Goal: Transaction & Acquisition: Purchase product/service

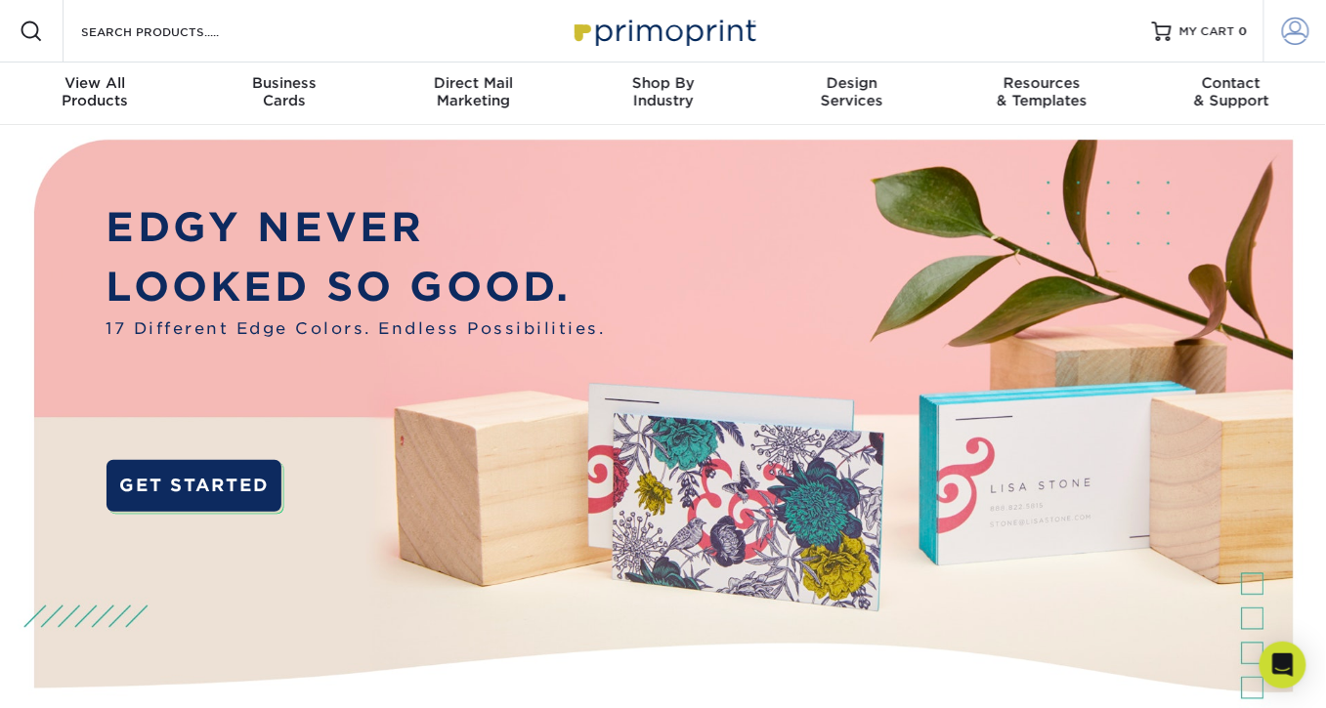
type input "[PERSON_NAME][EMAIL_ADDRESS][DOMAIN_NAME]"
click at [1303, 42] on span at bounding box center [1295, 31] width 27 height 27
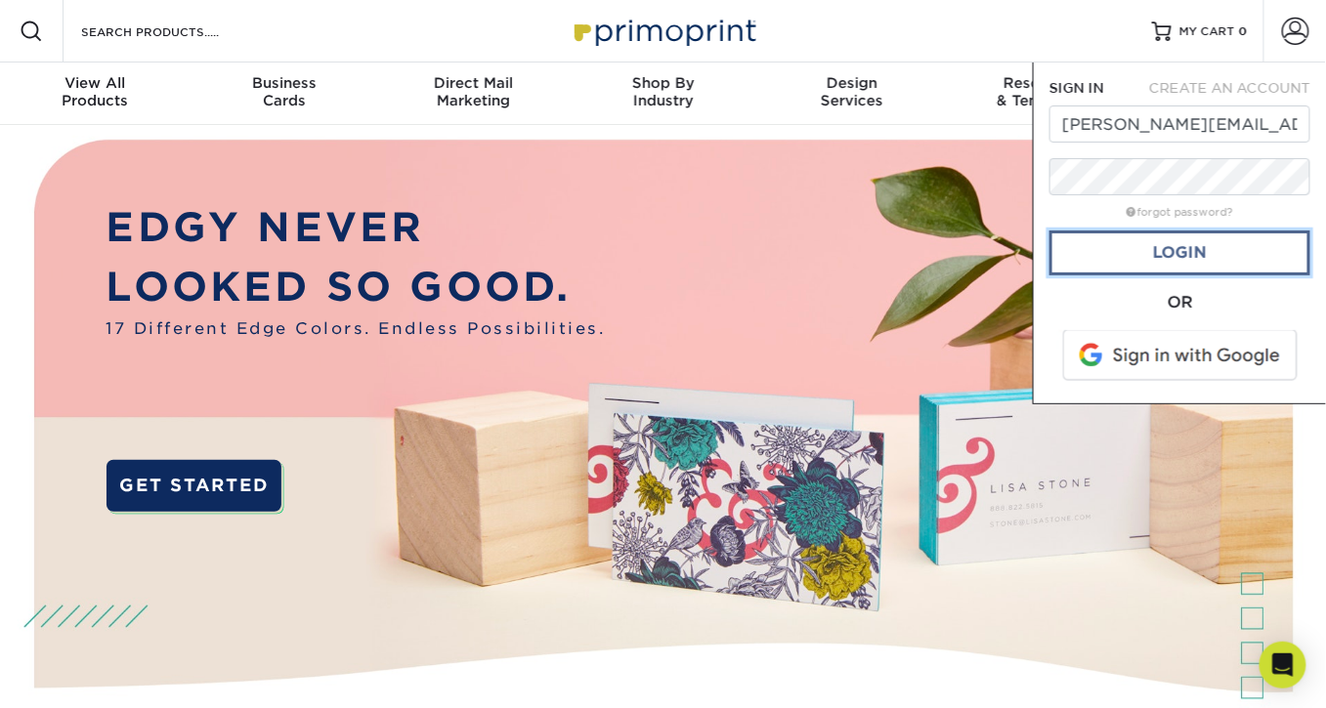
click at [1172, 251] on link "Login" at bounding box center [1179, 253] width 261 height 45
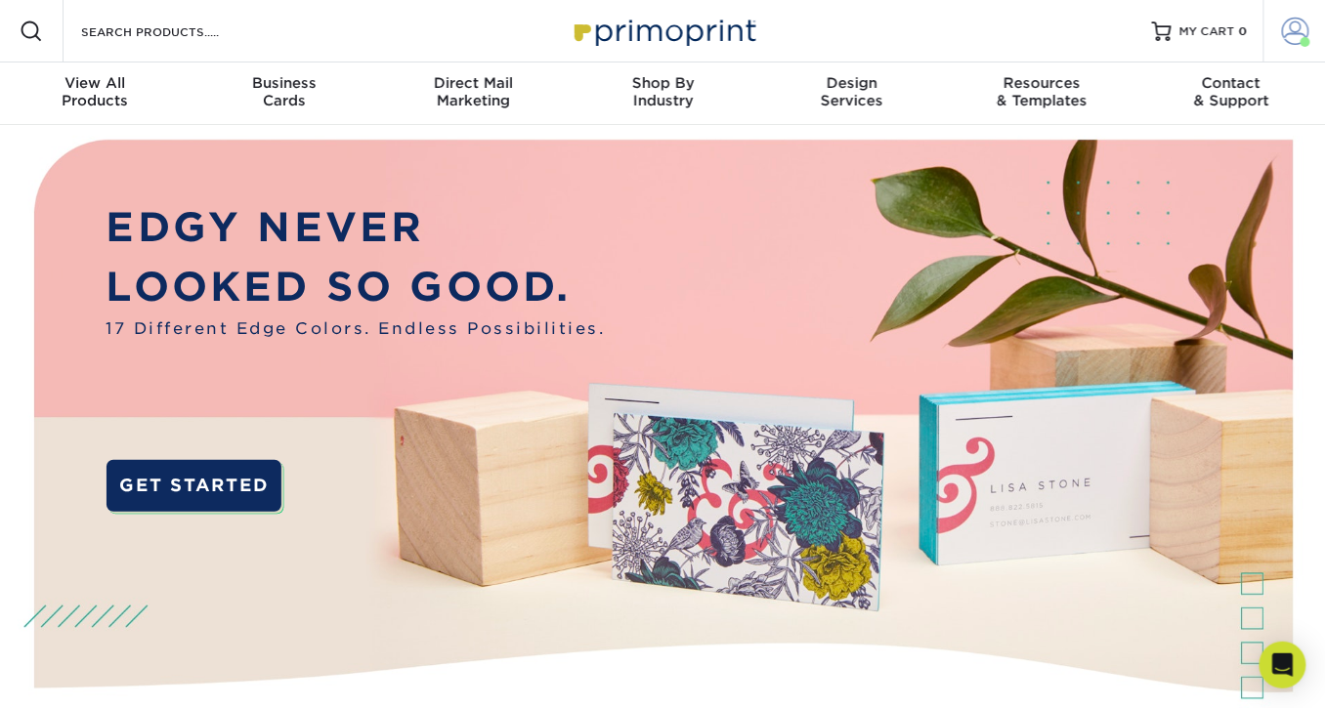
click at [1289, 31] on span at bounding box center [1295, 31] width 27 height 27
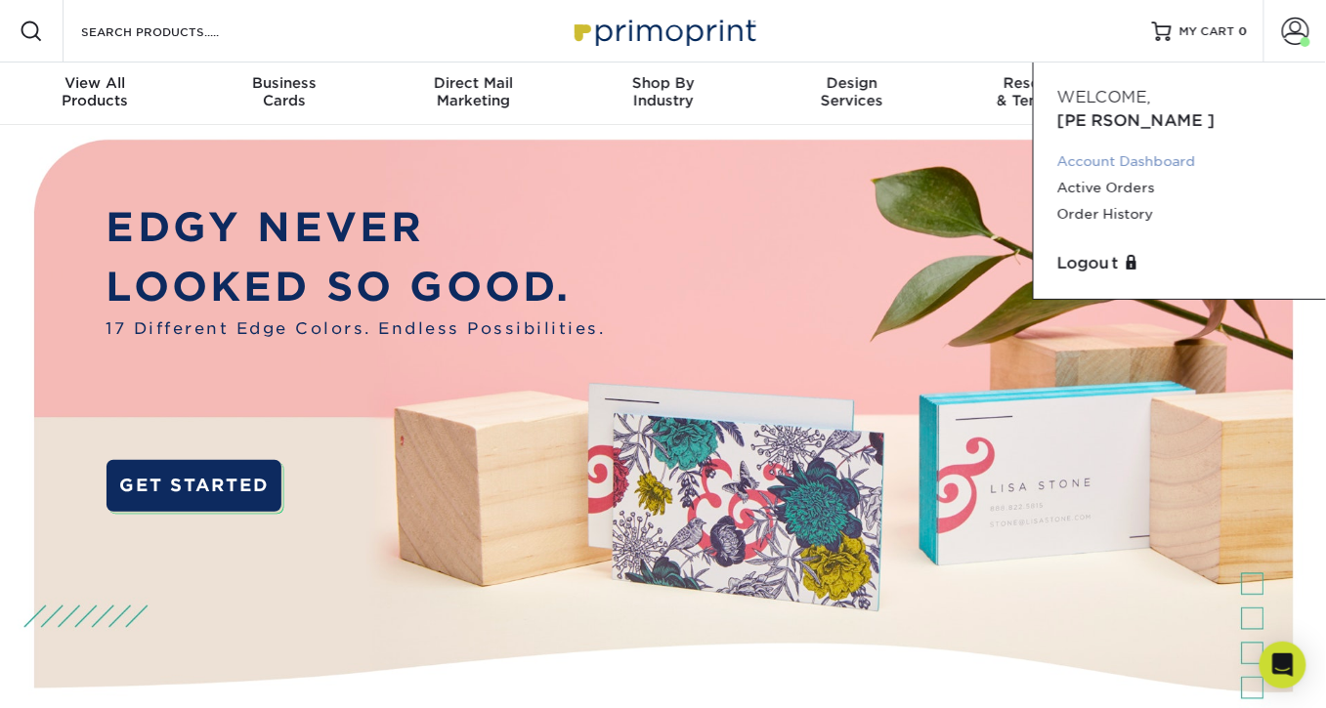
click at [1163, 149] on link "Account Dashboard" at bounding box center [1179, 162] width 245 height 26
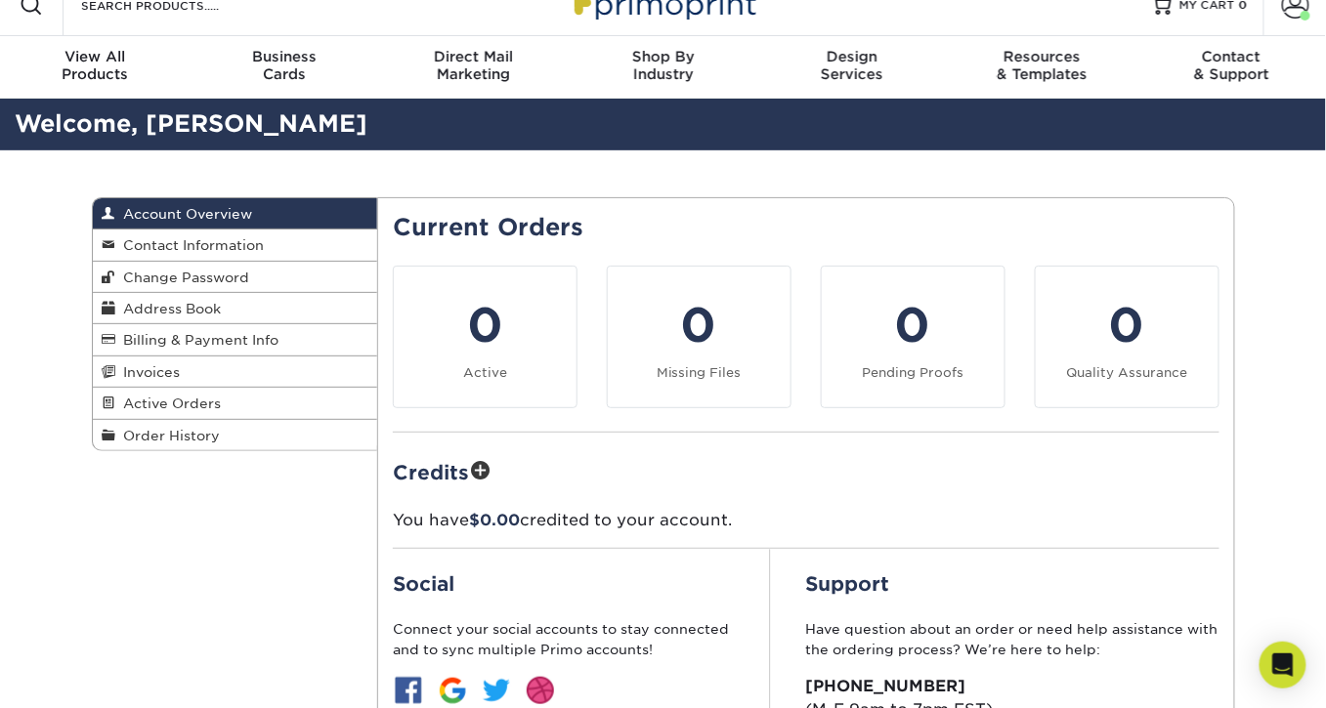
scroll to position [25, 0]
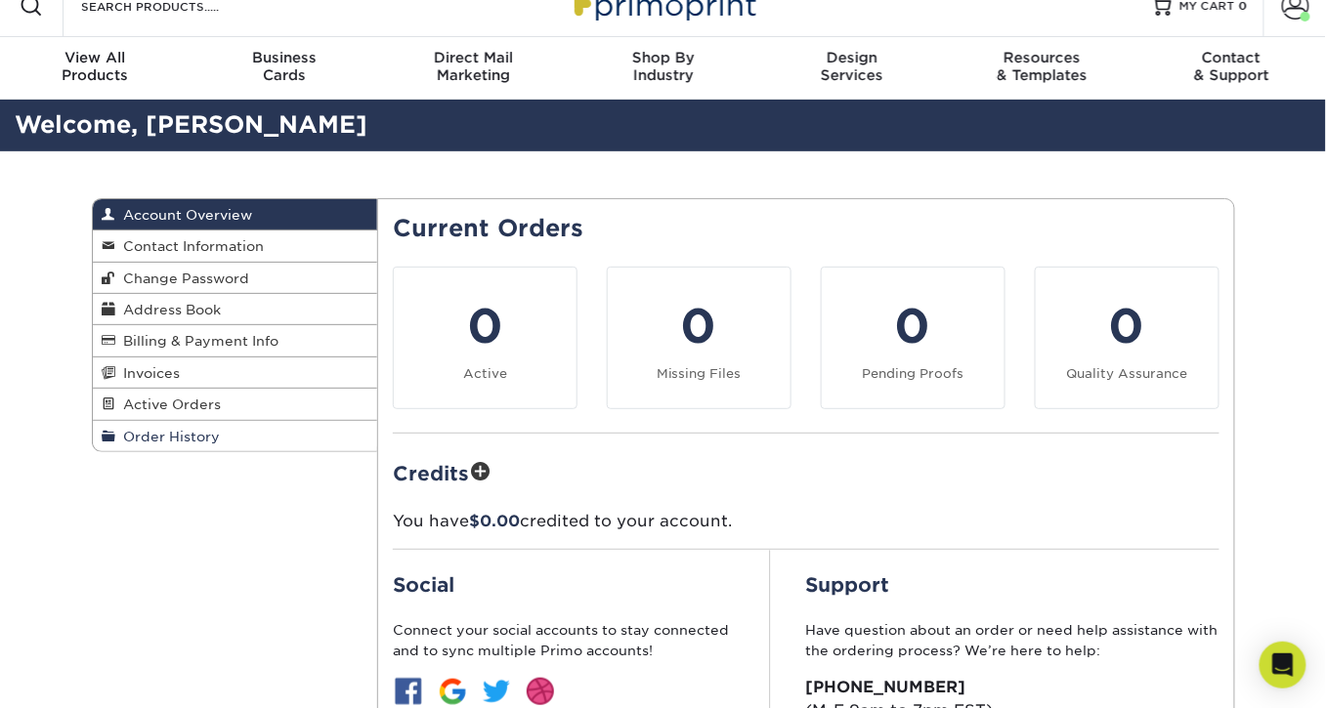
click at [163, 431] on span "Order History" at bounding box center [168, 437] width 105 height 16
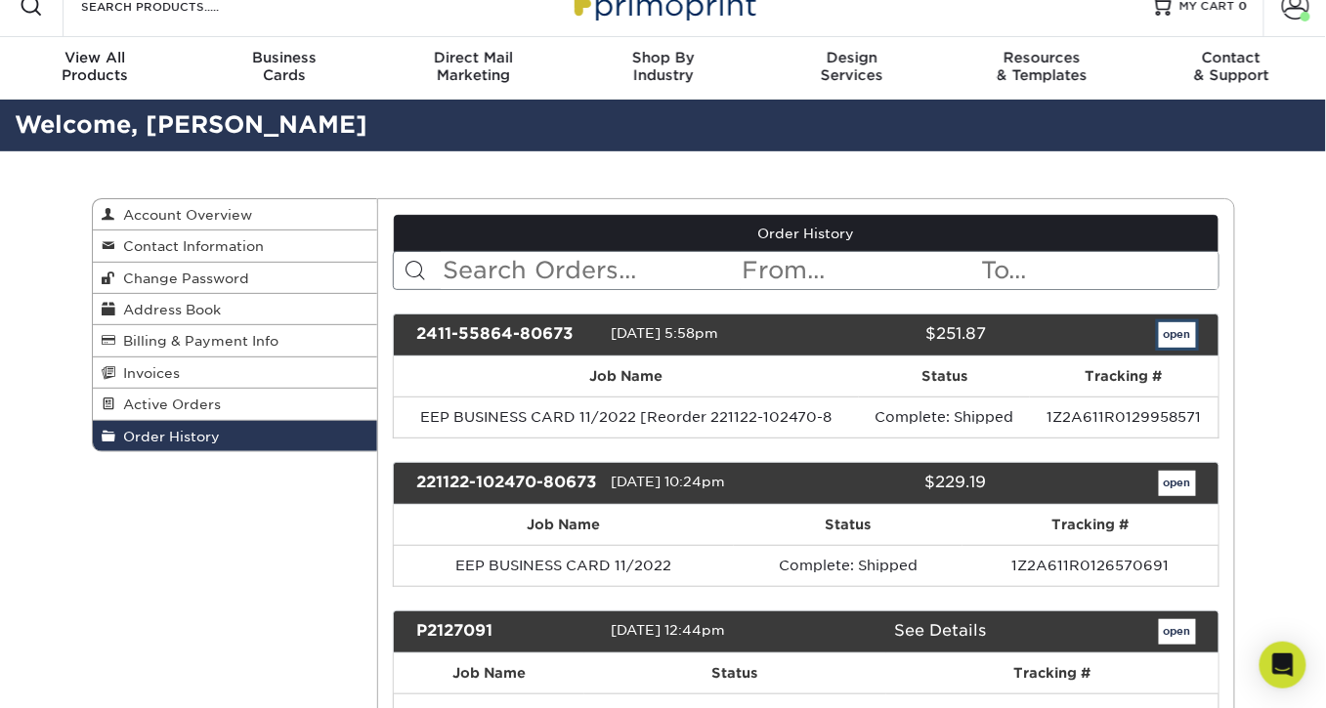
click at [1183, 329] on link "open" at bounding box center [1177, 334] width 37 height 25
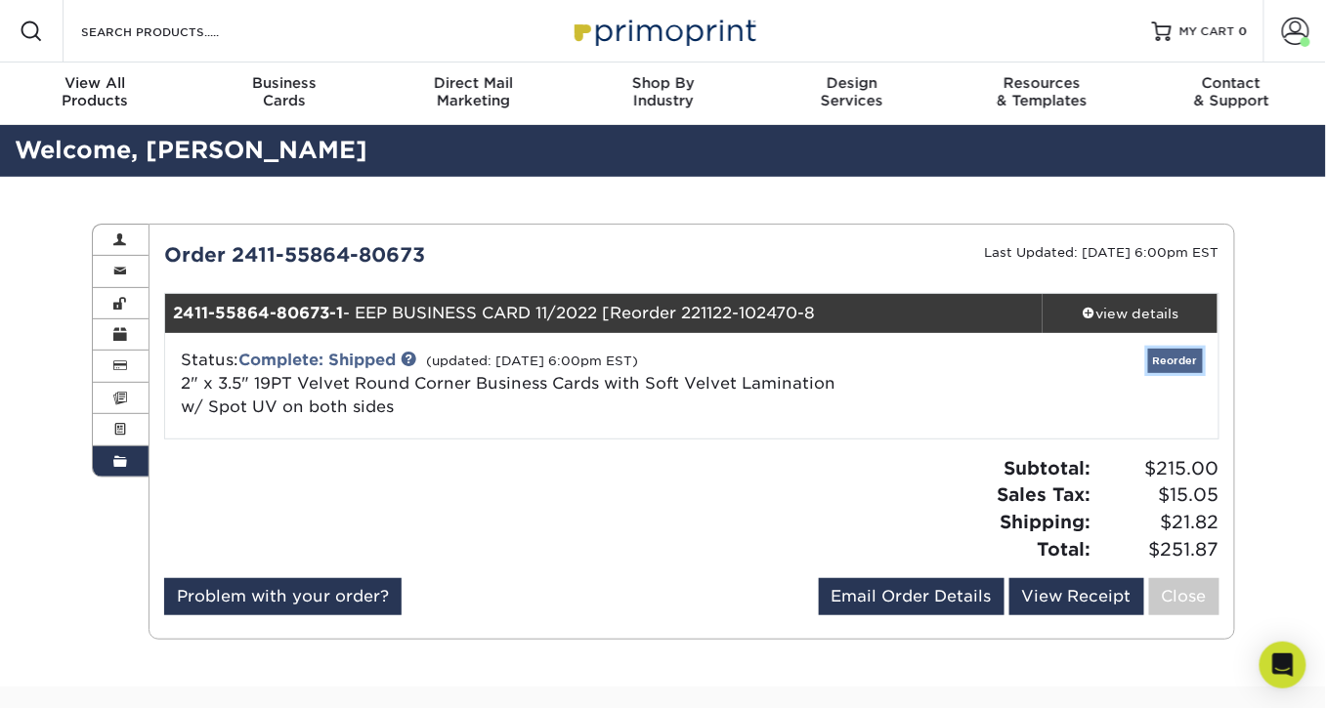
click at [1172, 355] on link "Reorder" at bounding box center [1175, 361] width 55 height 24
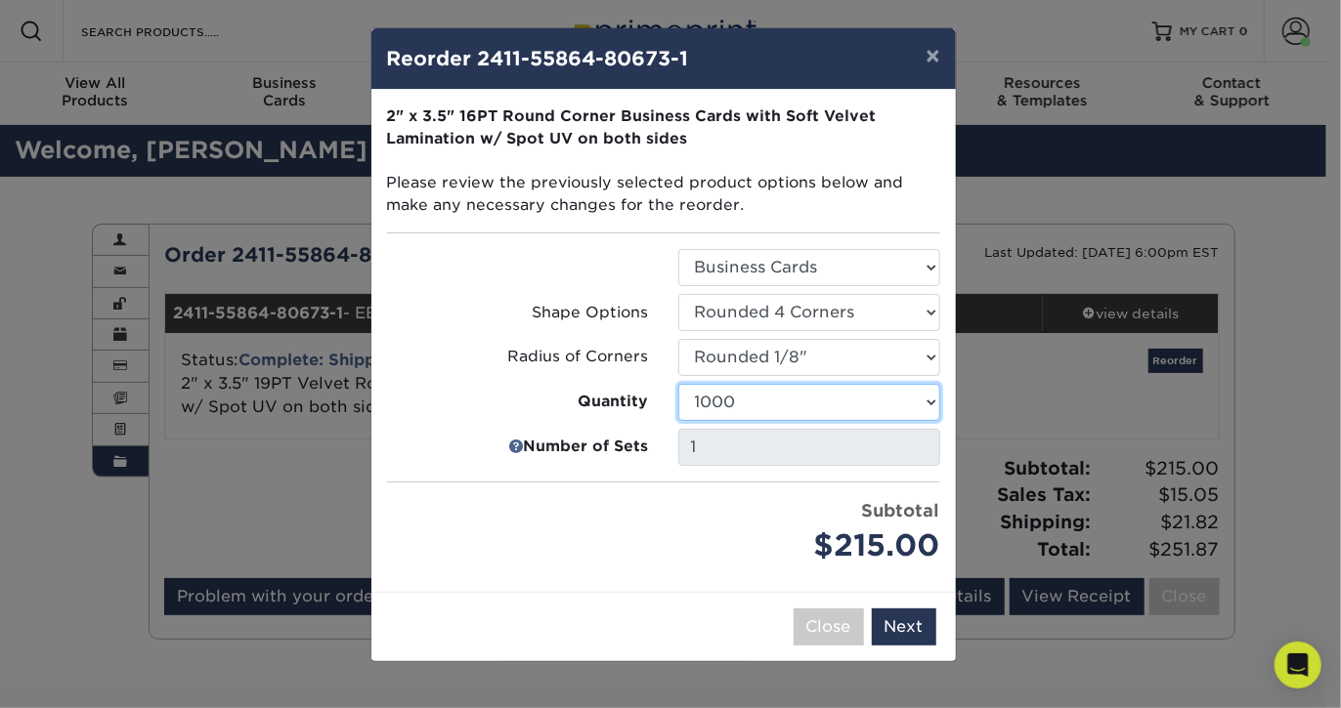
click at [887, 407] on select "500 1000 2500 5000 10000" at bounding box center [809, 402] width 262 height 37
click at [678, 384] on select "500 1000 2500 5000 10000" at bounding box center [809, 402] width 262 height 37
click at [853, 394] on select "500 1000 2500 5000 10000" at bounding box center [809, 402] width 262 height 37
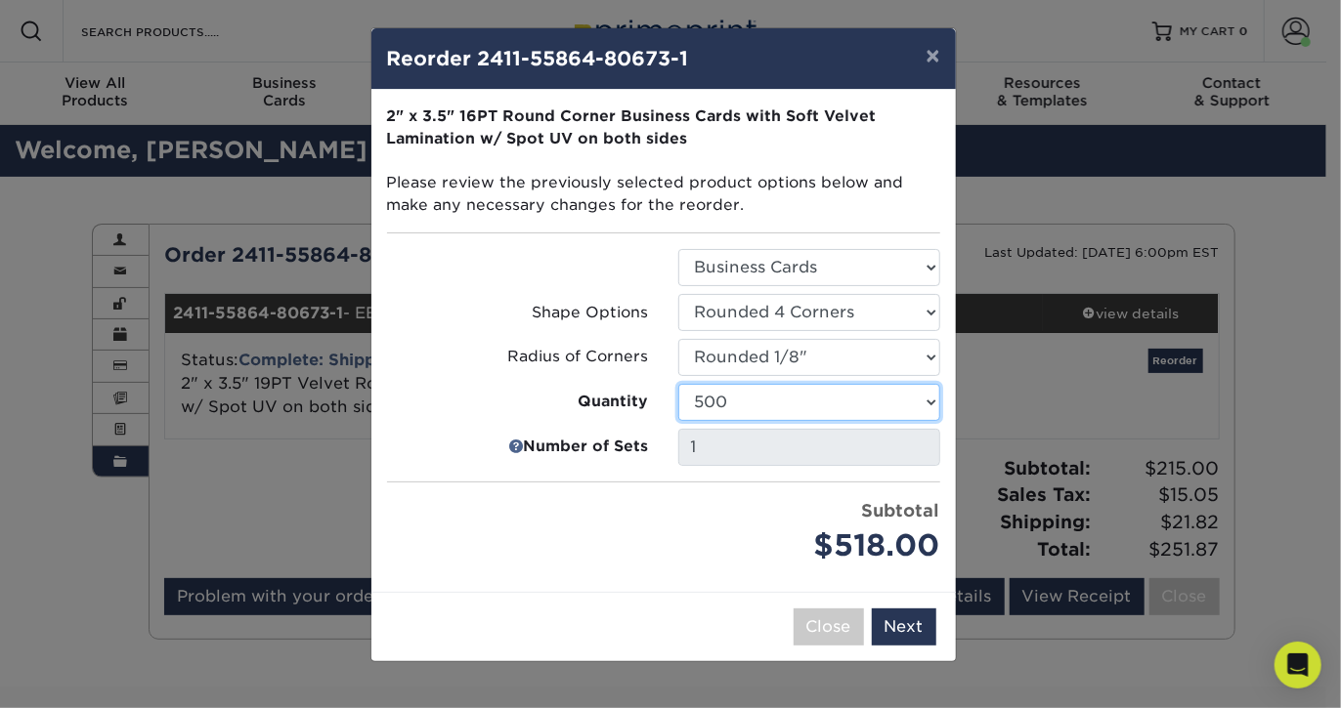
click at [678, 384] on select "500 1000 2500 5000 10000" at bounding box center [809, 402] width 262 height 37
click at [844, 403] on select "500 1000 2500 5000 10000" at bounding box center [809, 402] width 262 height 37
select select "52e3d710-0e8f-4d4d-8560-7d4d8655be69"
click at [678, 384] on select "500 1000 2500 5000 10000" at bounding box center [809, 402] width 262 height 37
click at [901, 628] on button "Next" at bounding box center [904, 627] width 64 height 37
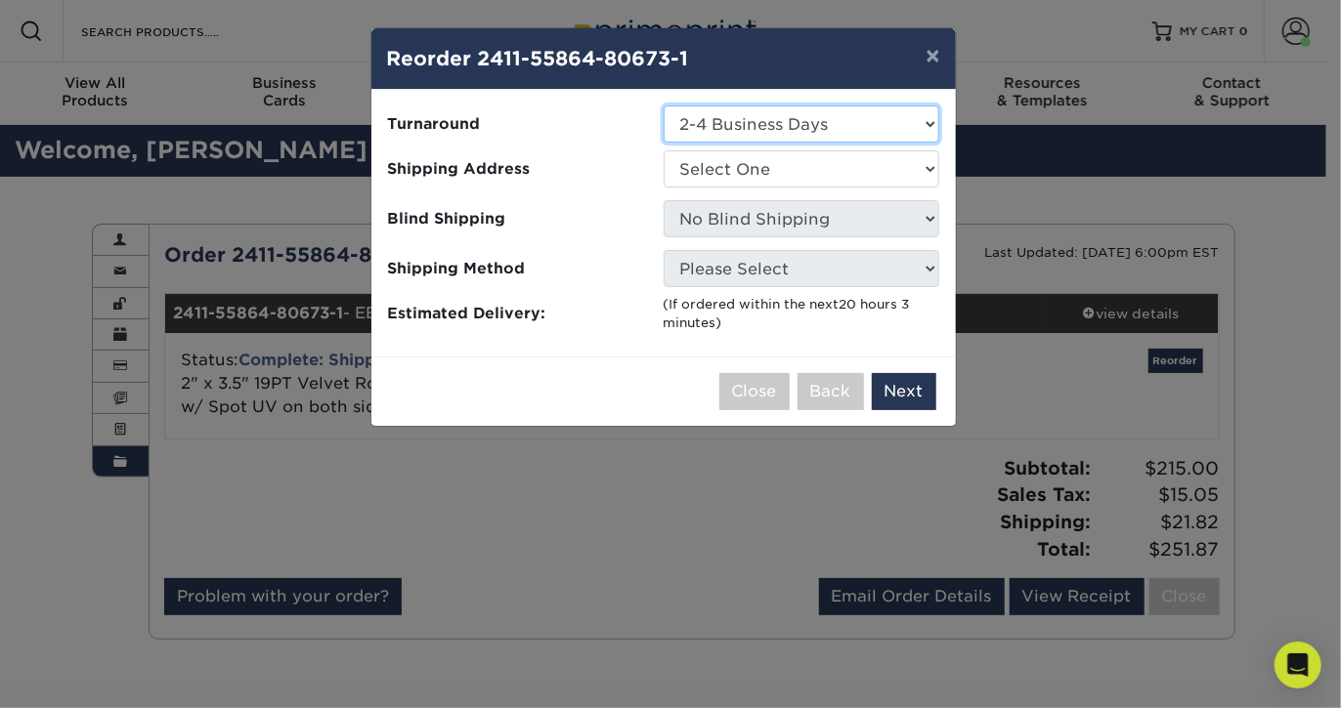
click at [808, 112] on select "Select One 2-4 Business Days" at bounding box center [802, 124] width 276 height 37
click at [795, 169] on select "Select One EEP" at bounding box center [802, 168] width 276 height 37
select select "106071"
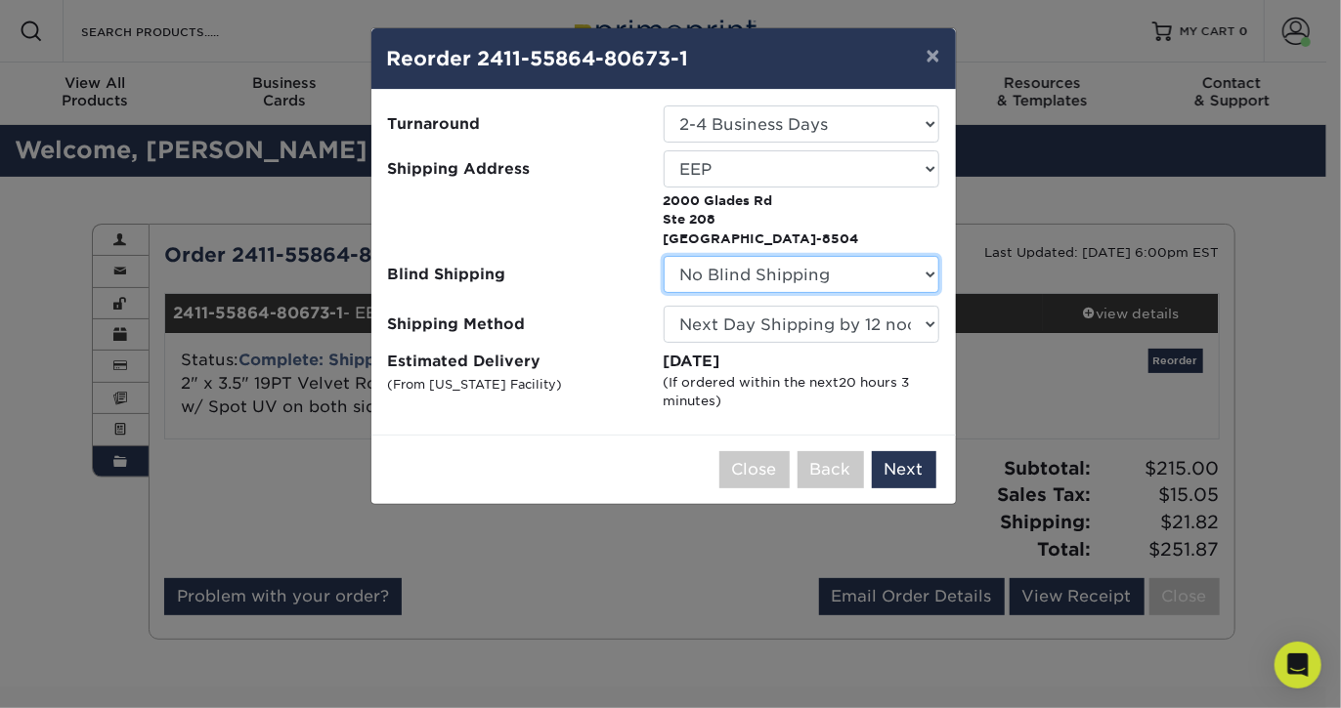
click at [863, 271] on select "No Blind Shipping EEP" at bounding box center [802, 274] width 276 height 37
click at [819, 336] on select "Please Select Ground Shipping (+$8.96) 3 Day Shipping Service (+$15.36) 2 Day A…" at bounding box center [802, 324] width 276 height 37
click at [664, 306] on select "Please Select Ground Shipping (+$8.96) 3 Day Shipping Service (+$15.36) 2 Day A…" at bounding box center [802, 324] width 276 height 37
click at [807, 321] on select "Please Select Ground Shipping (+$8.96) 3 Day Shipping Service (+$15.36) 2 Day A…" at bounding box center [802, 324] width 276 height 37
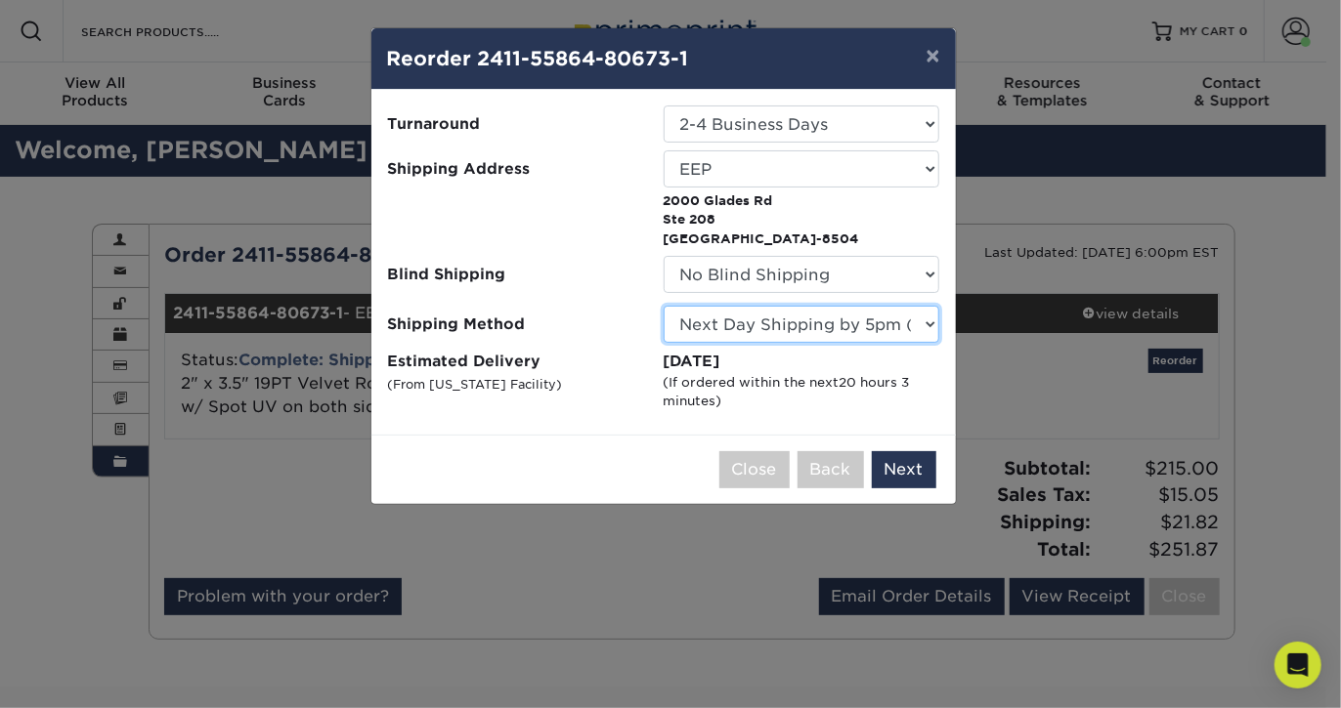
click at [664, 306] on select "Please Select Ground Shipping (+$8.96) 3 Day Shipping Service (+$15.36) 2 Day A…" at bounding box center [802, 324] width 276 height 37
click at [829, 323] on select "Please Select Ground Shipping (+$8.96) 3 Day Shipping Service (+$15.36) 2 Day A…" at bounding box center [802, 324] width 276 height 37
click at [664, 306] on select "Please Select Ground Shipping (+$8.96) 3 Day Shipping Service (+$15.36) 2 Day A…" at bounding box center [802, 324] width 276 height 37
click at [834, 327] on select "Please Select Ground Shipping (+$8.96) 3 Day Shipping Service (+$15.36) 2 Day A…" at bounding box center [802, 324] width 276 height 37
click at [664, 306] on select "Please Select Ground Shipping (+$8.96) 3 Day Shipping Service (+$15.36) 2 Day A…" at bounding box center [802, 324] width 276 height 37
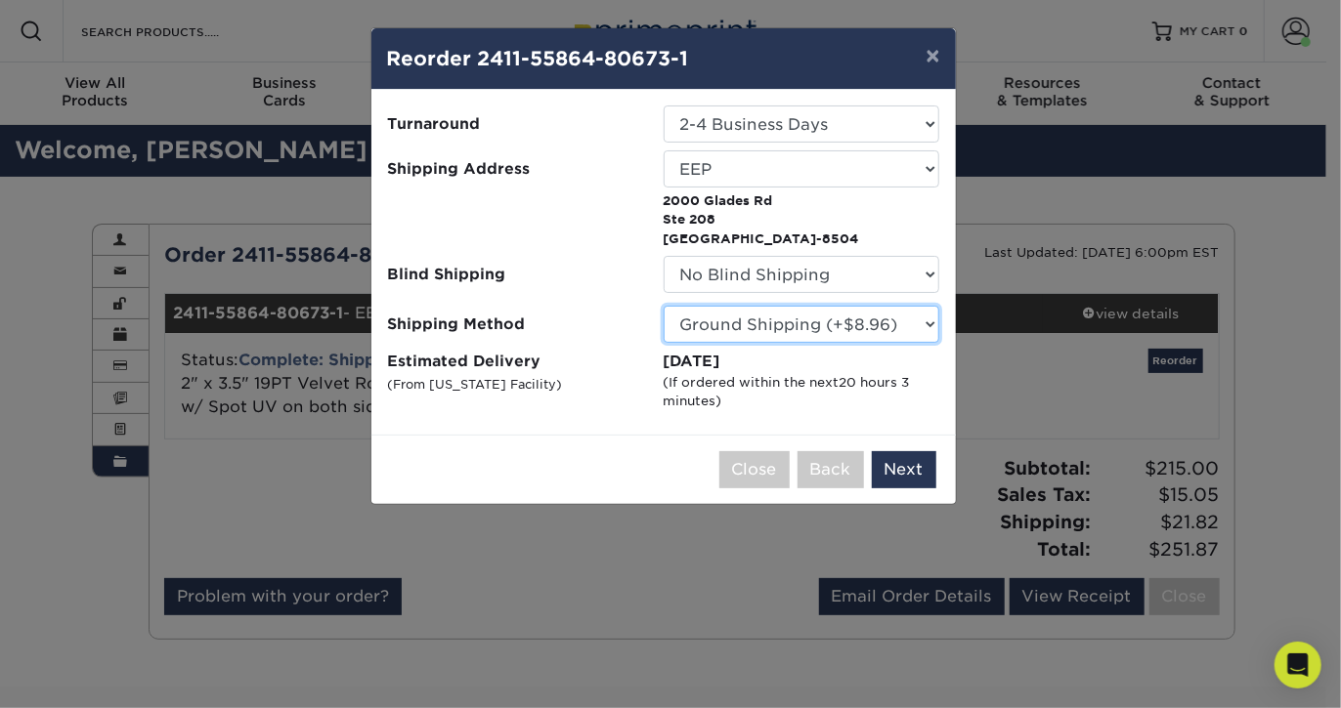
click at [839, 324] on select "Please Select Ground Shipping (+$8.96) 3 Day Shipping Service (+$15.36) 2 Day A…" at bounding box center [802, 324] width 276 height 37
click at [664, 306] on select "Please Select Ground Shipping (+$8.96) 3 Day Shipping Service (+$15.36) 2 Day A…" at bounding box center [802, 324] width 276 height 37
click at [852, 324] on select "Please Select Ground Shipping (+$8.96) 3 Day Shipping Service (+$15.36) 2 Day A…" at bounding box center [802, 324] width 276 height 37
click at [664, 306] on select "Please Select Ground Shipping (+$8.96) 3 Day Shipping Service (+$15.36) 2 Day A…" at bounding box center [802, 324] width 276 height 37
click at [810, 334] on select "Please Select Ground Shipping (+$8.96) 3 Day Shipping Service (+$15.36) 2 Day A…" at bounding box center [802, 324] width 276 height 37
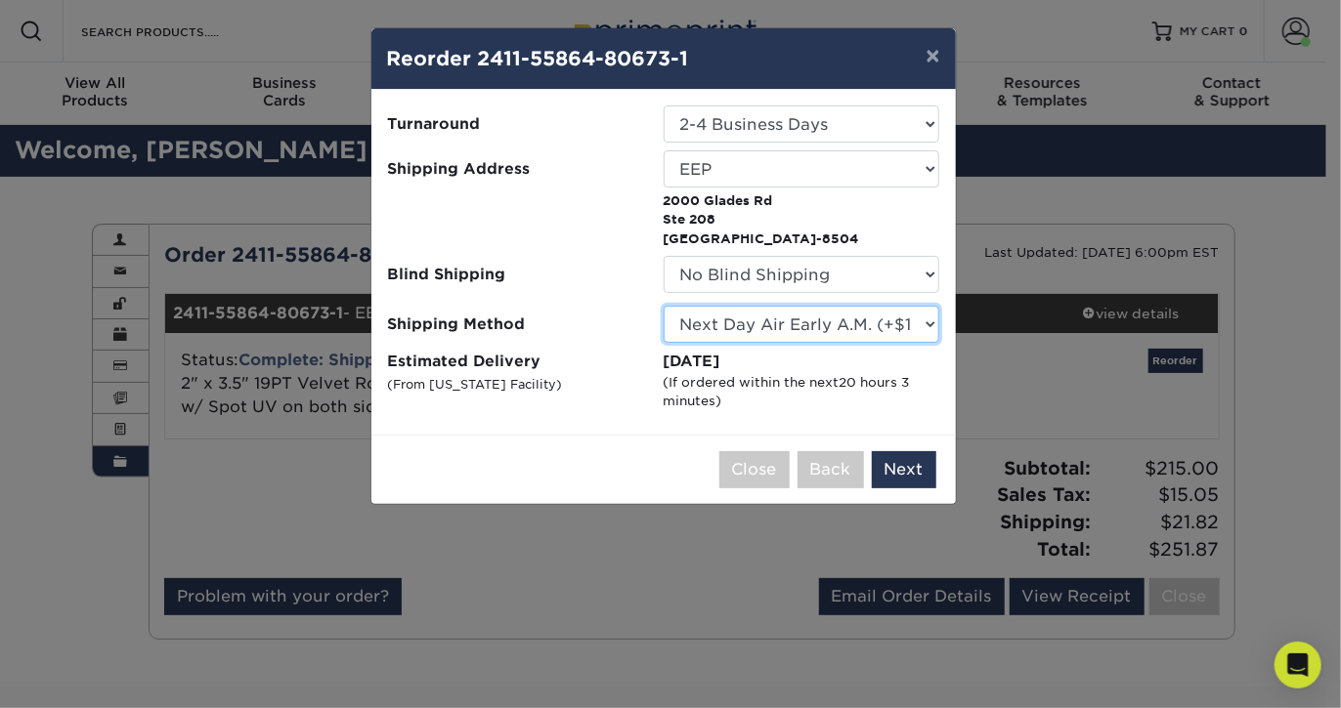
select select "03"
click at [664, 306] on select "Please Select Ground Shipping (+$8.96) 3 Day Shipping Service (+$15.36) 2 Day A…" at bounding box center [802, 324] width 276 height 37
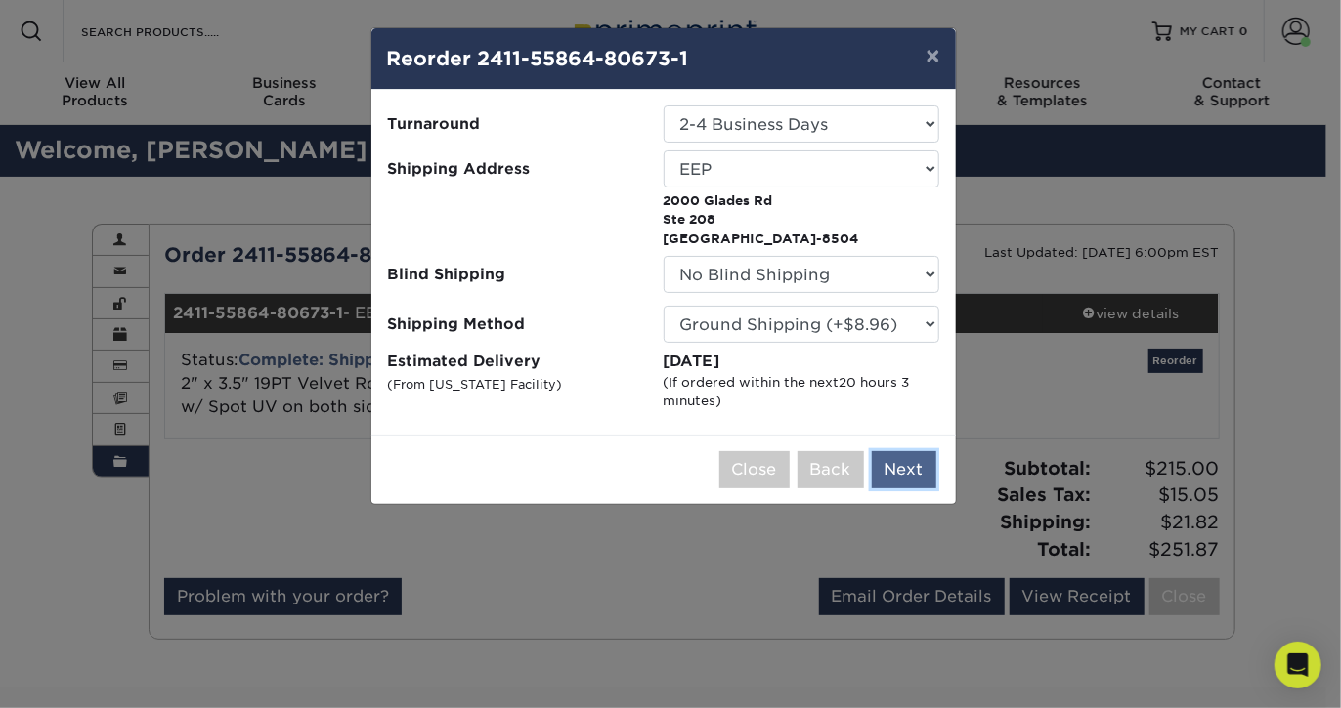
click at [906, 474] on button "Next" at bounding box center [904, 469] width 64 height 37
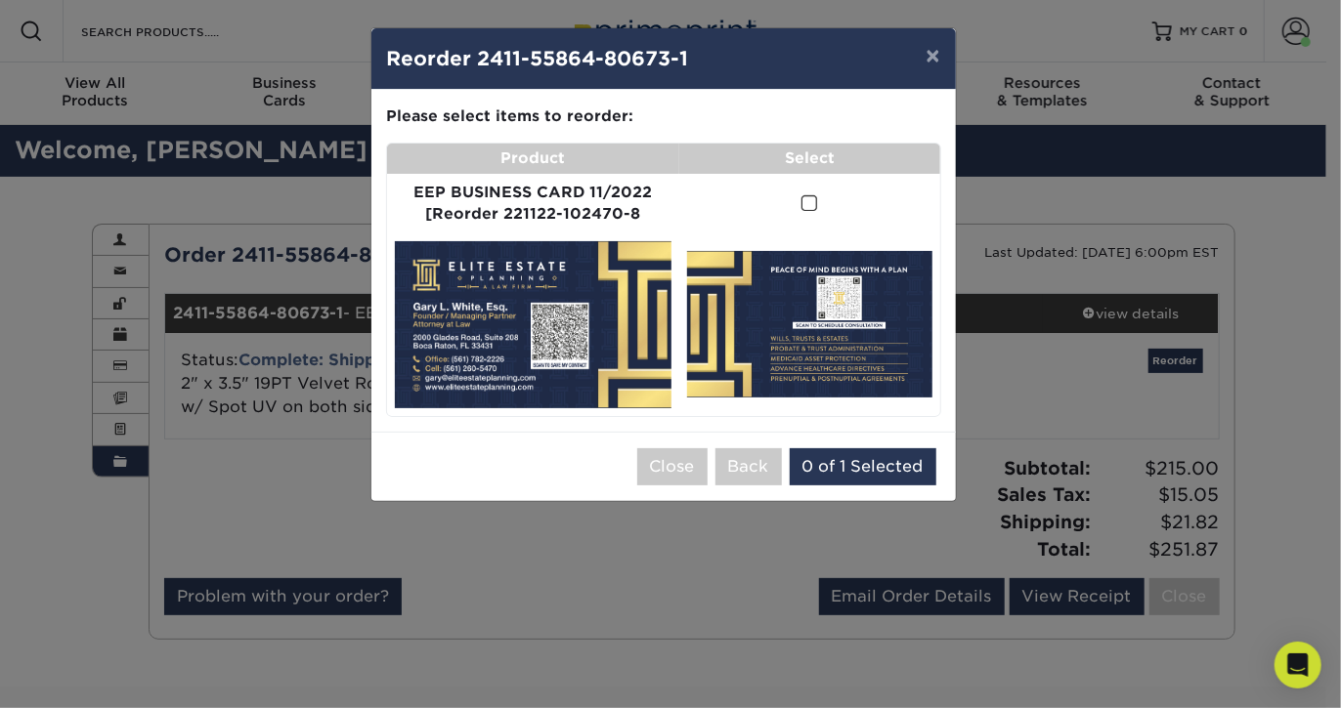
click at [661, 541] on div "× Reorder 2411-55864-80673-1 Please select all options to continue. Only quanti…" at bounding box center [670, 354] width 1341 height 708
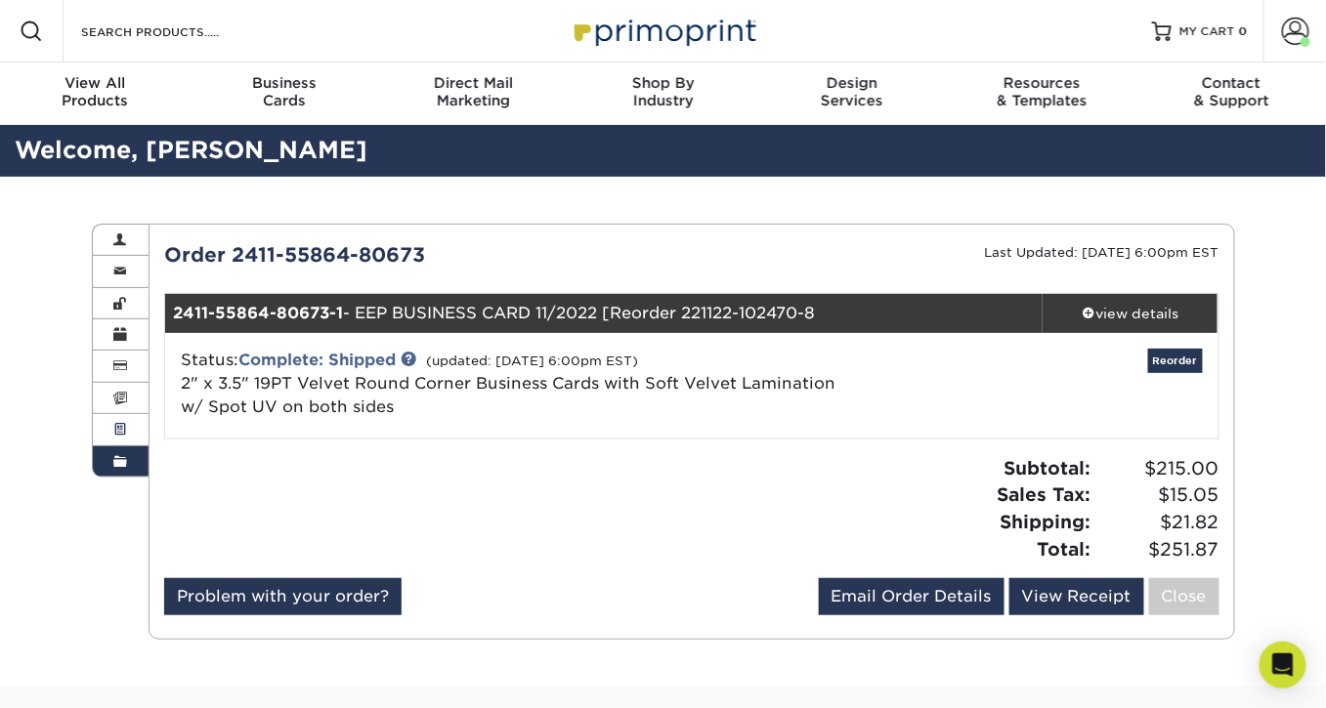
click at [117, 419] on link "Active Orders" at bounding box center [121, 429] width 57 height 31
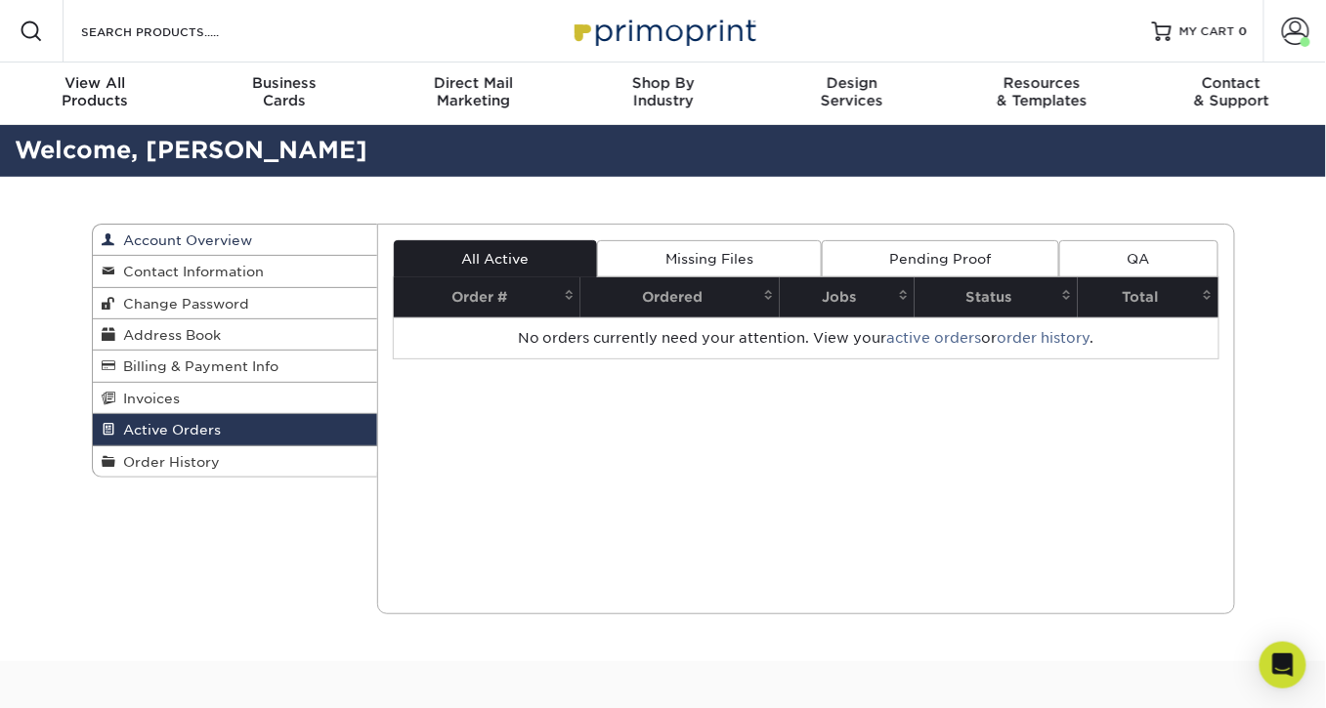
click at [251, 233] on span "Account Overview" at bounding box center [184, 241] width 137 height 16
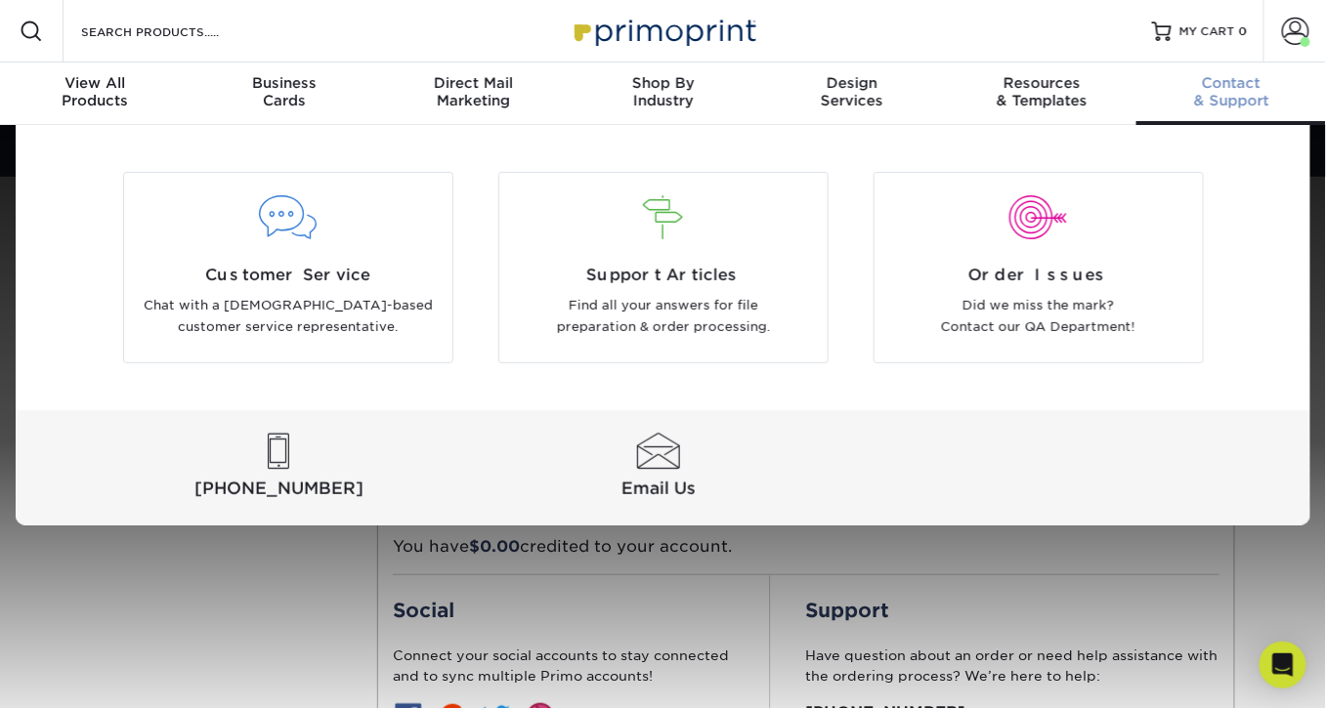
click at [1229, 96] on div "Contact & Support" at bounding box center [1231, 91] width 190 height 35
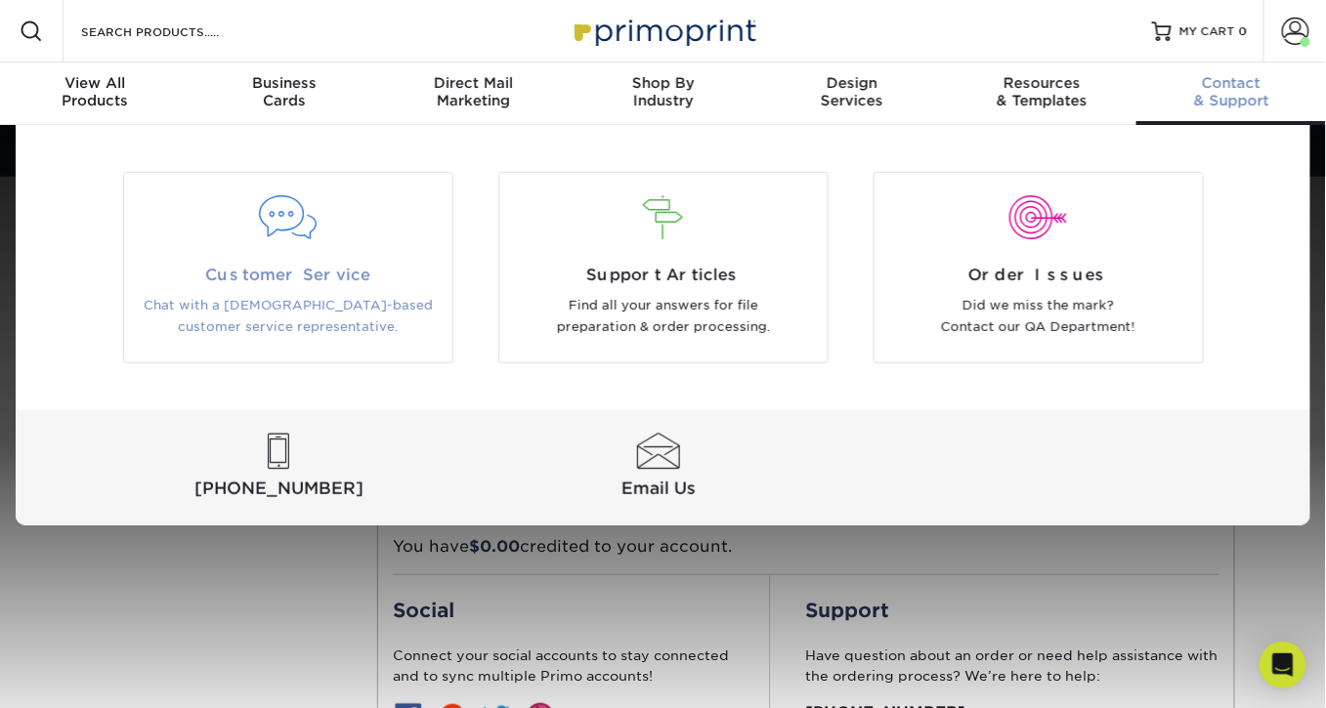
click at [324, 297] on p "Chat with a [DEMOGRAPHIC_DATA]-based customer service representative." at bounding box center [288, 317] width 299 height 44
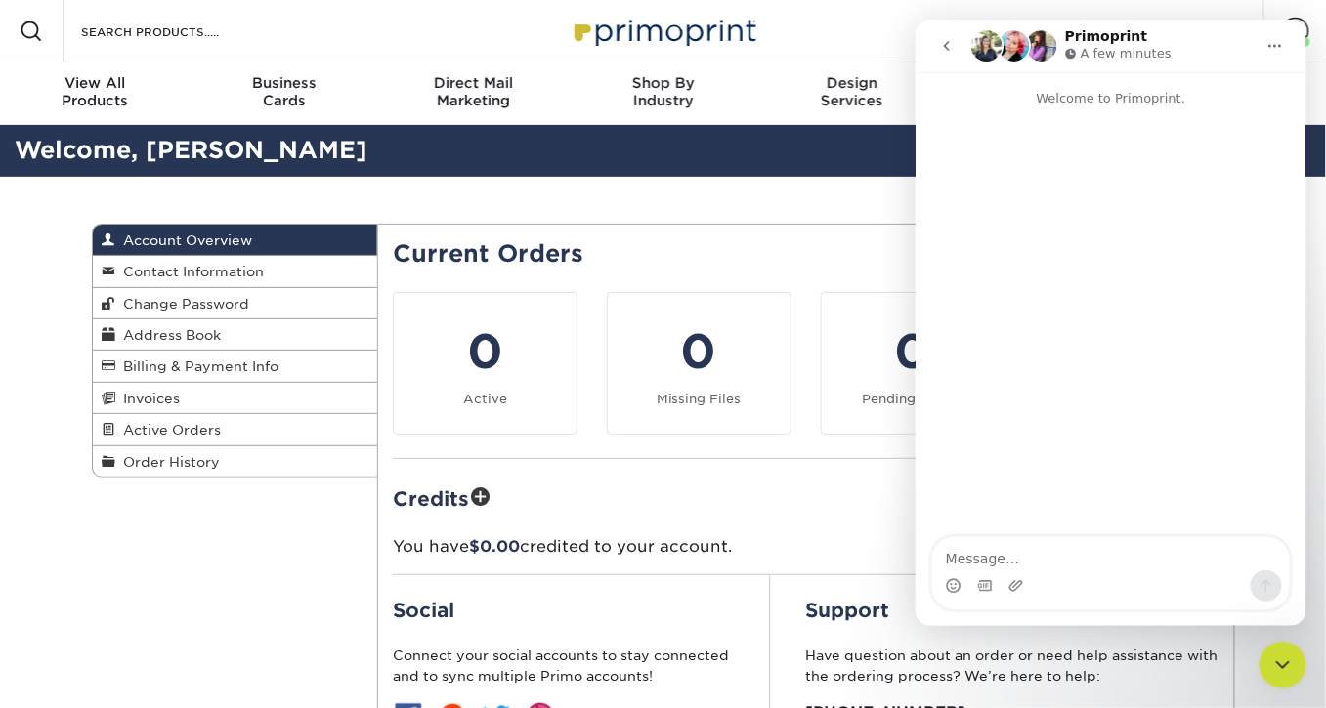
click at [947, 58] on button "go back" at bounding box center [945, 44] width 37 height 37
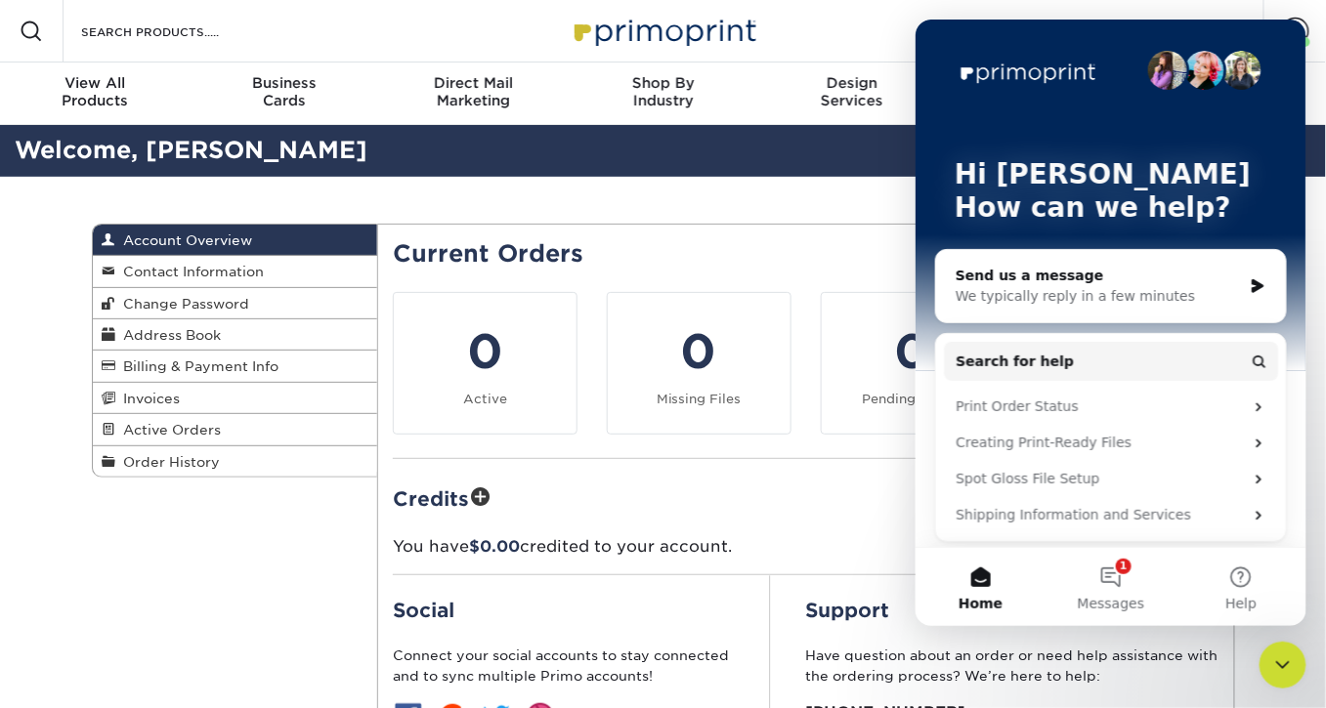
click at [809, 225] on div "Current Orders 0 Active 0 Missing Files" at bounding box center [806, 545] width 858 height 643
click at [1166, 441] on div "Creating Print-Ready Files" at bounding box center [1098, 442] width 287 height 21
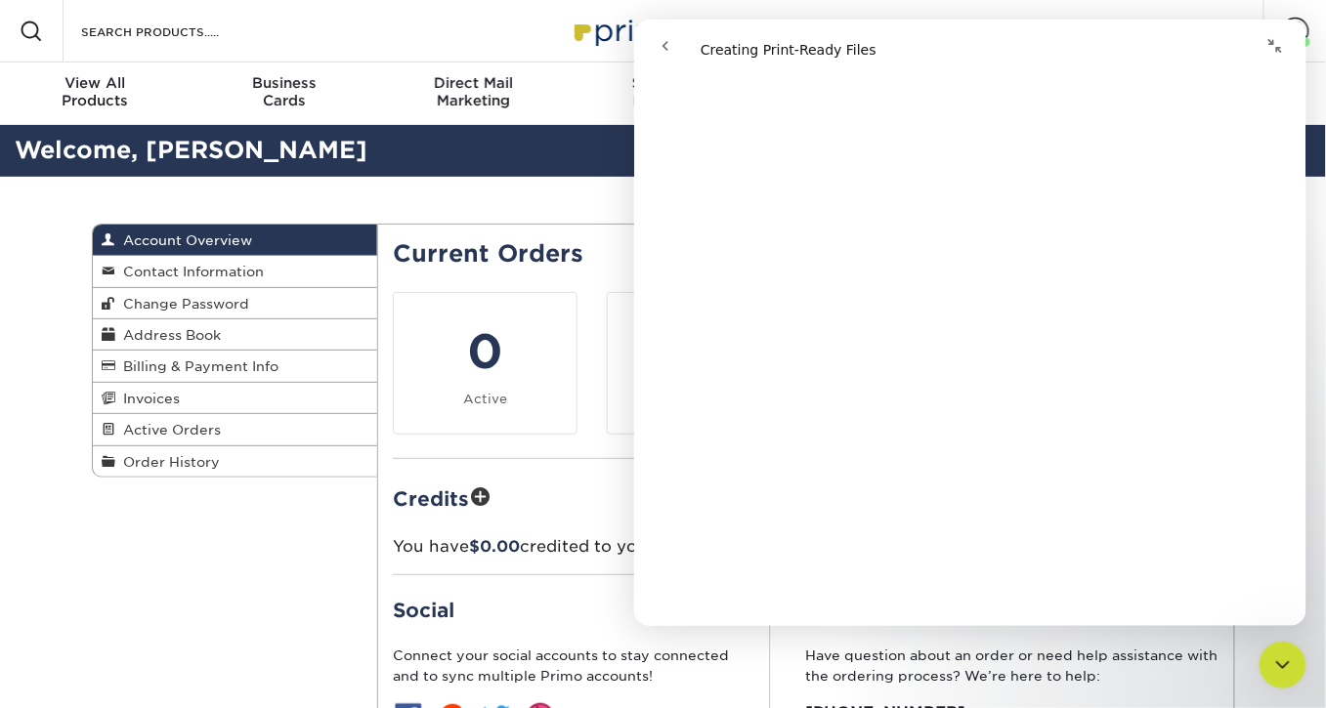
scroll to position [1156, 0]
click at [223, 609] on div "Account Overview Account Overview Contact Information Change Password Address B…" at bounding box center [663, 545] width 1173 height 737
click at [1275, 45] on icon "Collapse window" at bounding box center [1274, 45] width 16 height 16
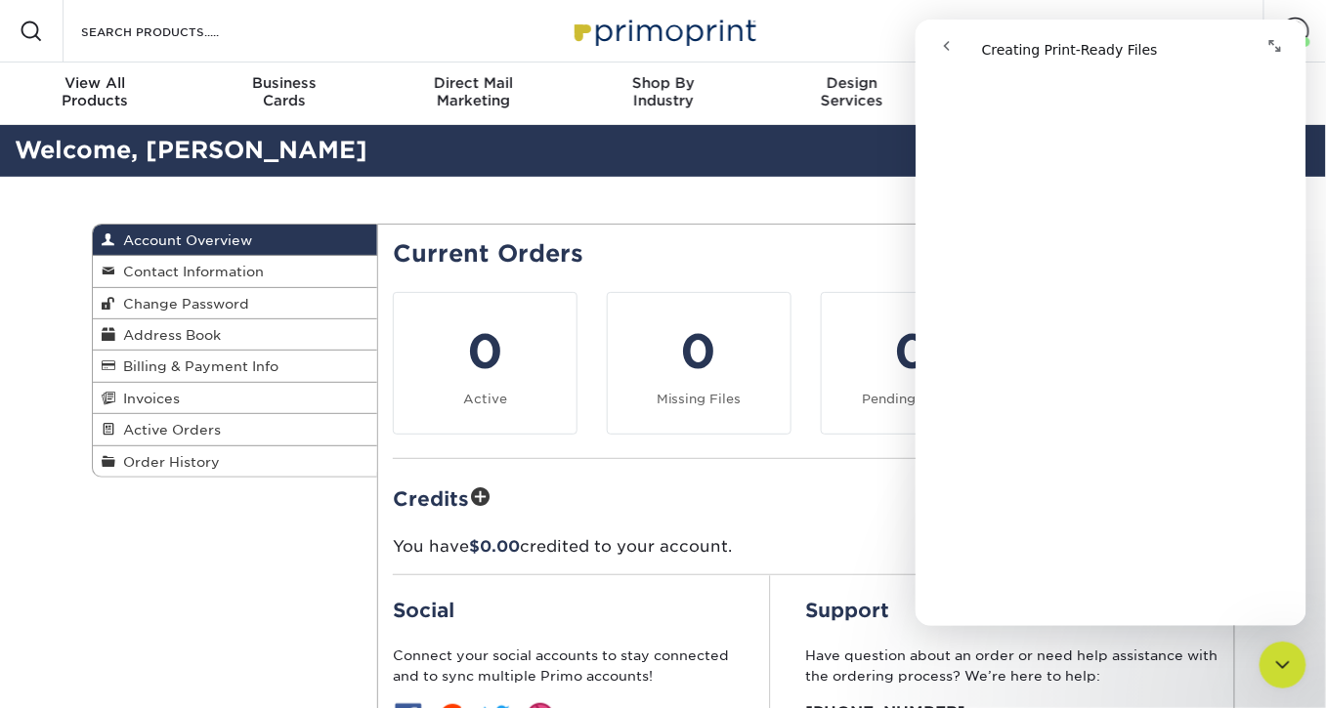
scroll to position [1153, 0]
click at [945, 47] on icon "go back" at bounding box center [946, 45] width 6 height 10
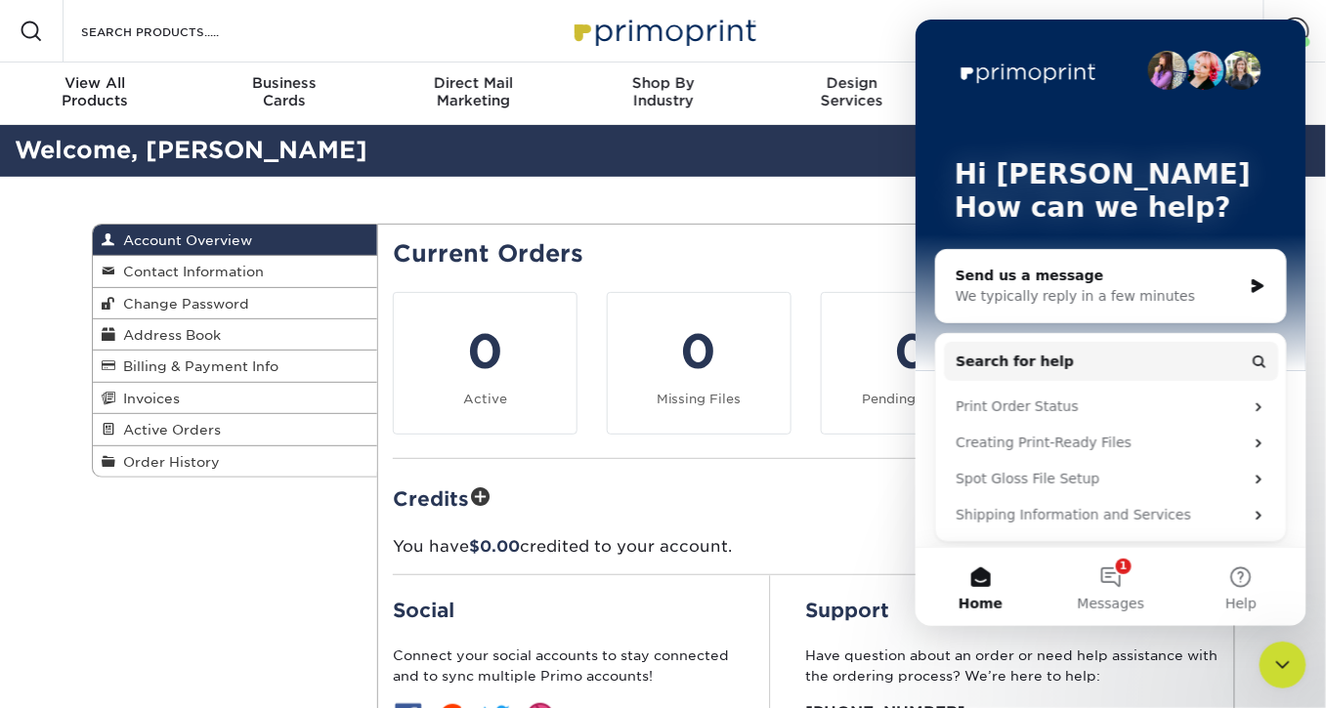
click at [282, 561] on div "Account Overview Account Overview Contact Information Change Password Address B…" at bounding box center [663, 545] width 1173 height 737
